Goal: Information Seeking & Learning: Check status

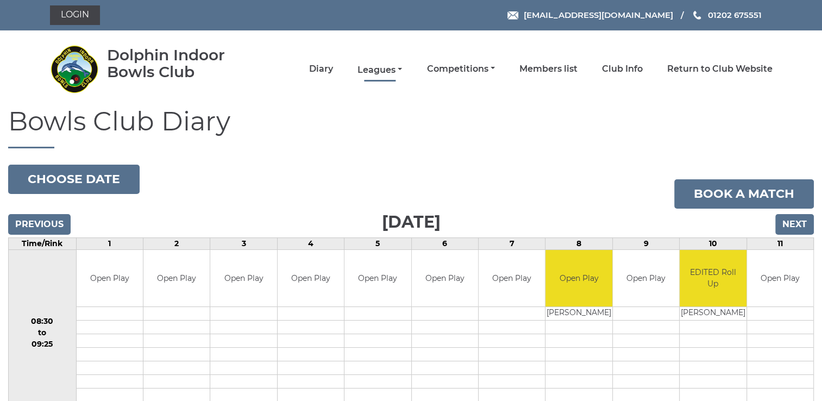
click at [386, 72] on link "Leagues" at bounding box center [379, 70] width 45 height 12
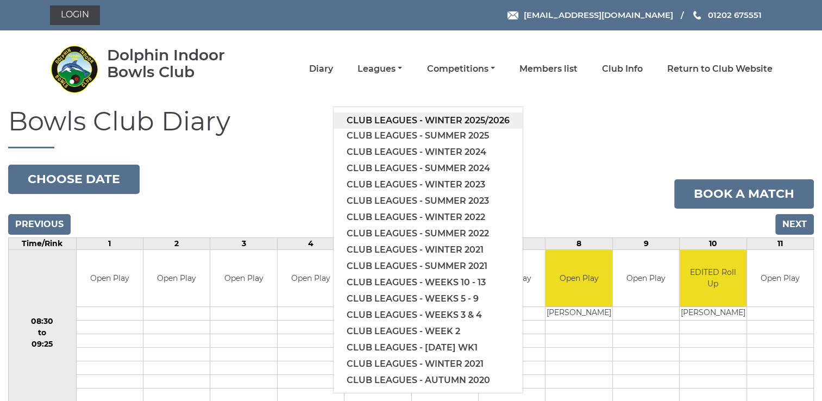
click at [393, 119] on link "Club leagues - Winter 2025/2026" at bounding box center [427, 120] width 189 height 16
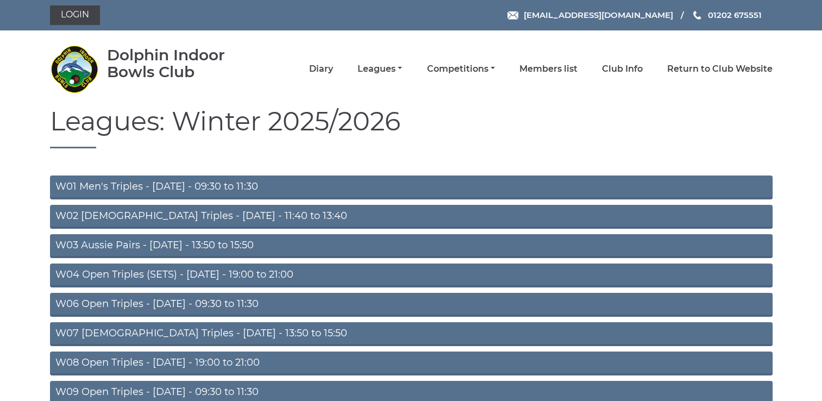
click at [247, 273] on link "W04 Open Triples (SETS) - Monday - 19:00 to 21:00" at bounding box center [411, 275] width 722 height 24
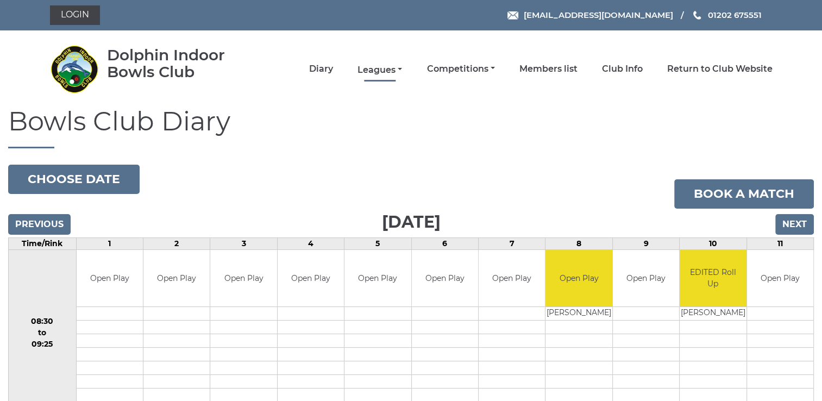
click at [381, 70] on link "Leagues" at bounding box center [379, 70] width 45 height 12
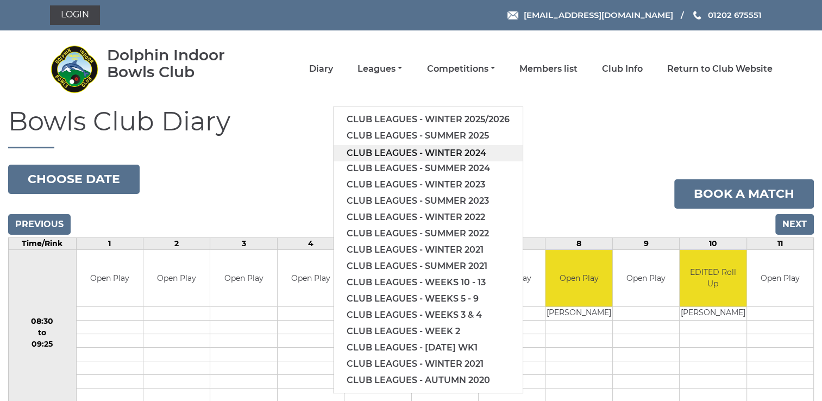
click at [446, 149] on link "Club leagues - Winter 2024" at bounding box center [427, 153] width 189 height 16
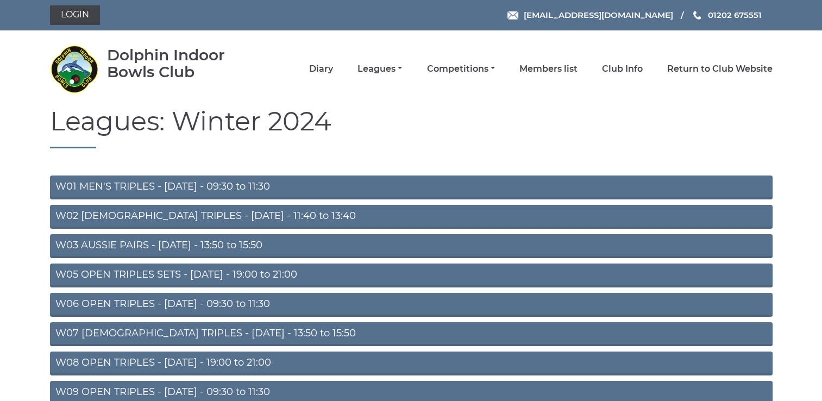
click at [258, 275] on link "W05 OPEN TRIPLES SETS - [DATE] - 19:00 to 21:00" at bounding box center [411, 275] width 722 height 24
click at [277, 276] on link "W05 OPEN TRIPLES SETS - Monday - 19:00 to 21:00" at bounding box center [411, 275] width 722 height 24
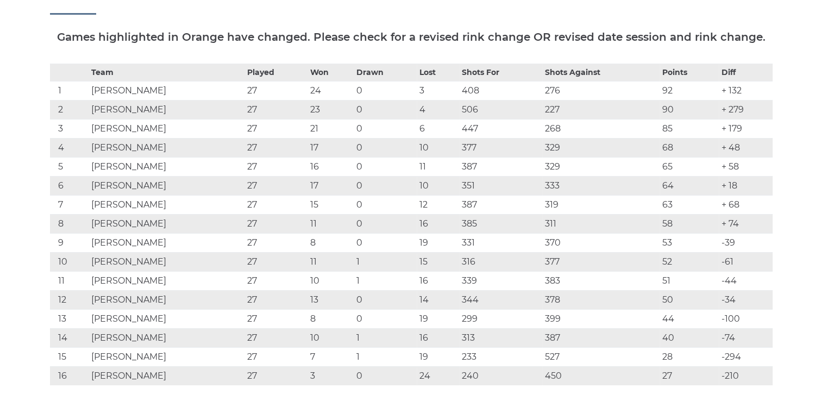
scroll to position [188, 0]
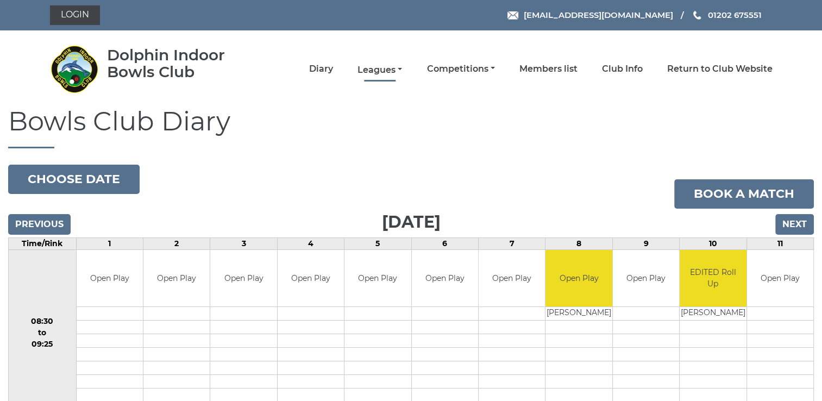
click at [387, 68] on link "Leagues" at bounding box center [379, 70] width 45 height 12
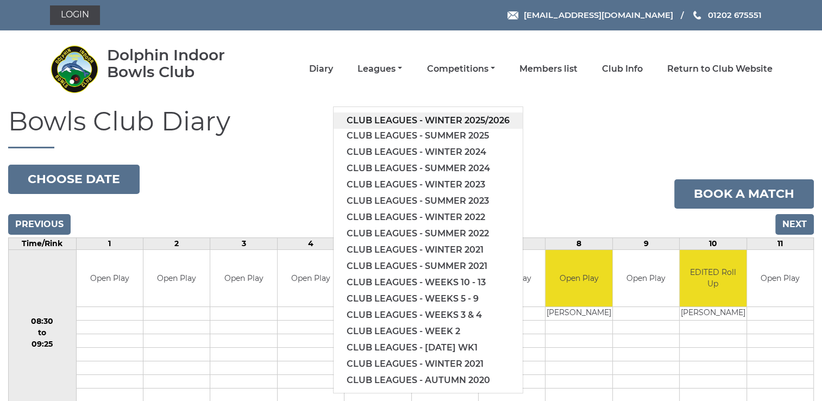
click at [400, 120] on link "Club leagues - Winter 2025/2026" at bounding box center [427, 120] width 189 height 16
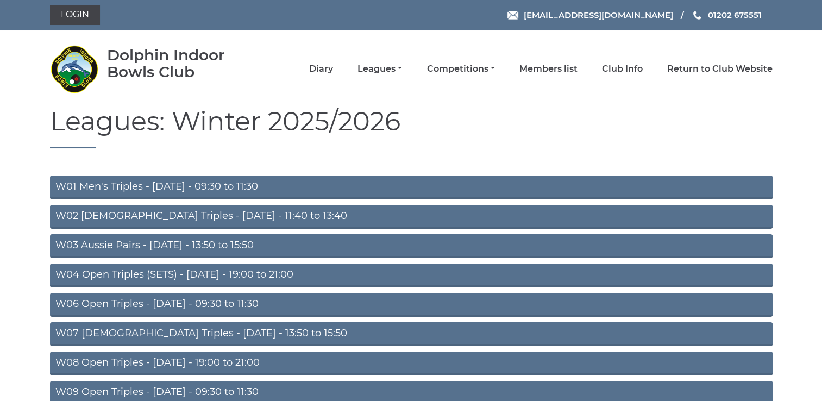
click at [218, 273] on link "W04 Open Triples (SETS) - Monday - 19:00 to 21:00" at bounding box center [411, 275] width 722 height 24
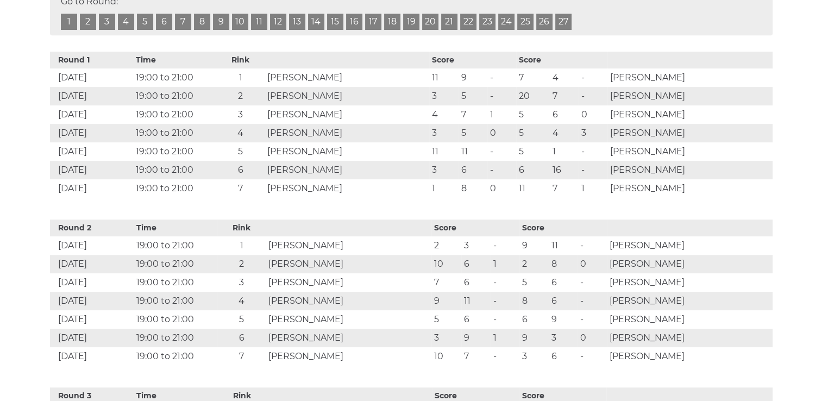
scroll to position [611, 0]
